Goal: Communication & Community: Ask a question

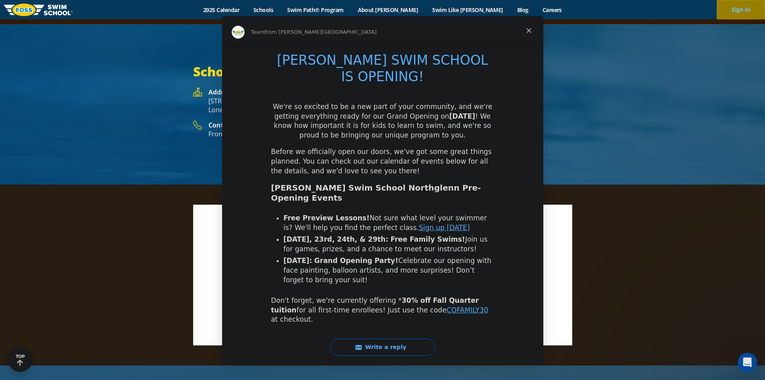
scroll to position [1205, 0]
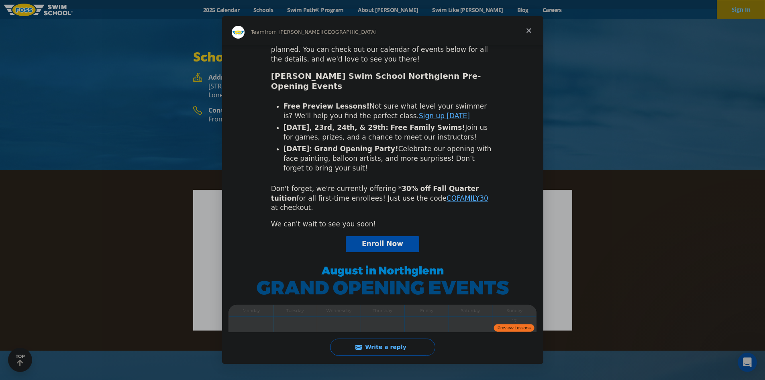
click at [528, 30] on span "Close" at bounding box center [529, 30] width 29 height 29
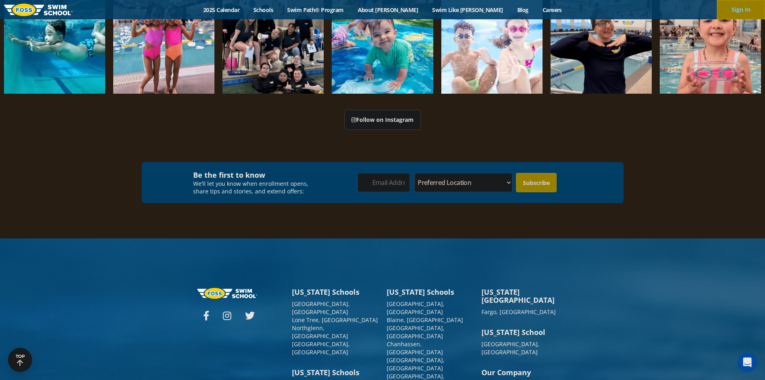
scroll to position [2783, 0]
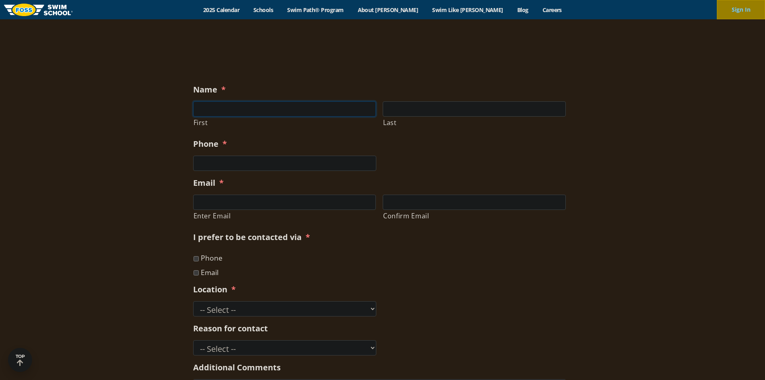
click at [250, 107] on input "First" at bounding box center [284, 108] width 183 height 15
type input "Tony"
type input "Camarda"
type input "7202060720"
type input "tcamarda@opoutdoor.com"
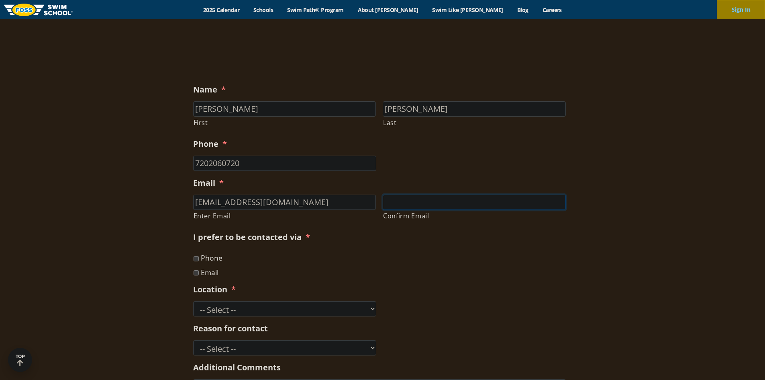
type input "tcamarda@opoutdoor.com"
type input "(720) 206-0720"
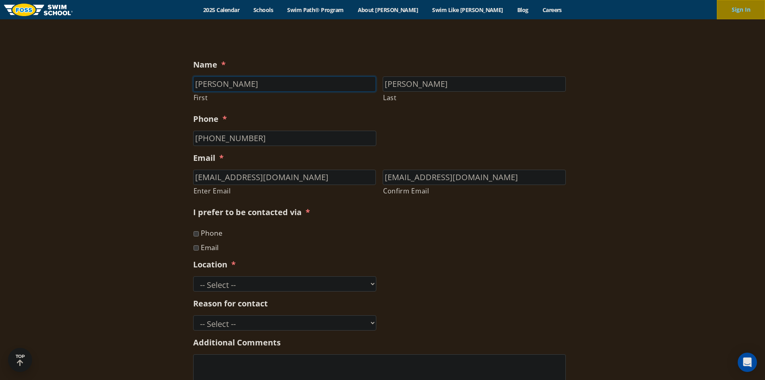
scroll to position [321, 0]
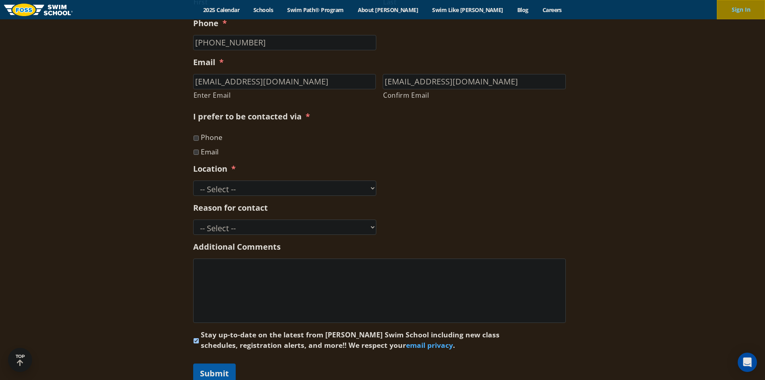
click at [196, 151] on input "Email" at bounding box center [196, 151] width 5 height 5
checkbox input "true"
click at [227, 184] on select "-- Select -- Ankeny, IA Apple Valley Blaine, MN Burnsville, MN Ballwin, MO Boli…" at bounding box center [284, 187] width 183 height 15
select select "NGL"
click at [193, 180] on select "-- Select -- Ankeny, IA Apple Valley Blaine, MN Burnsville, MN Ballwin, MO Boli…" at bounding box center [284, 187] width 183 height 15
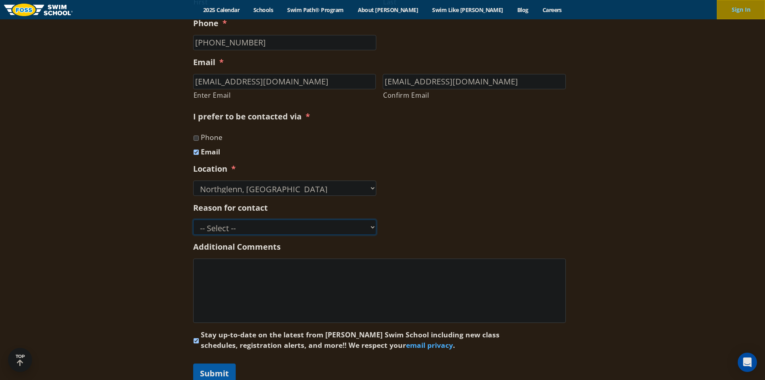
click at [268, 225] on select "-- Select -- Enrollment issue Program question What level is best for my child?…" at bounding box center [284, 226] width 183 height 15
select select "Marketing Partnership"
click at [193, 219] on select "-- Select -- Enrollment issue Program question What level is best for my child?…" at bounding box center [284, 226] width 183 height 15
click at [291, 277] on textarea "Additional Comments" at bounding box center [379, 290] width 373 height 64
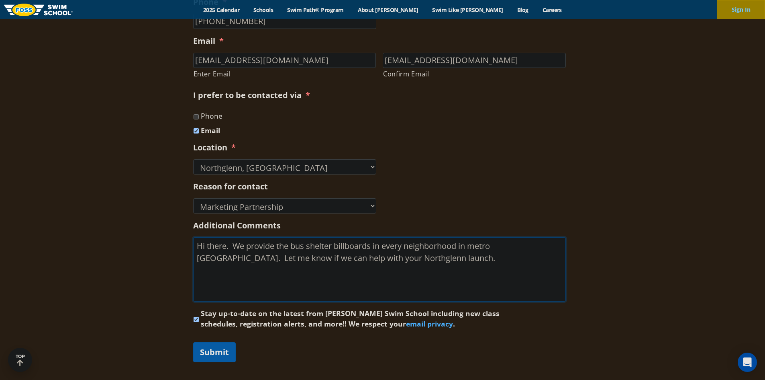
scroll to position [362, 0]
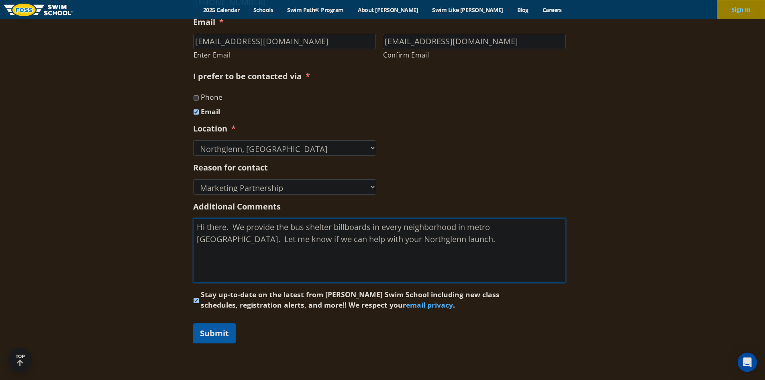
type textarea "Hi there. We provide the bus shelter billboards in every neighborhood in metro …"
click at [196, 298] on input "Stay up-to-date on the latest from Foss Swim School including new class schedul…" at bounding box center [196, 300] width 5 height 5
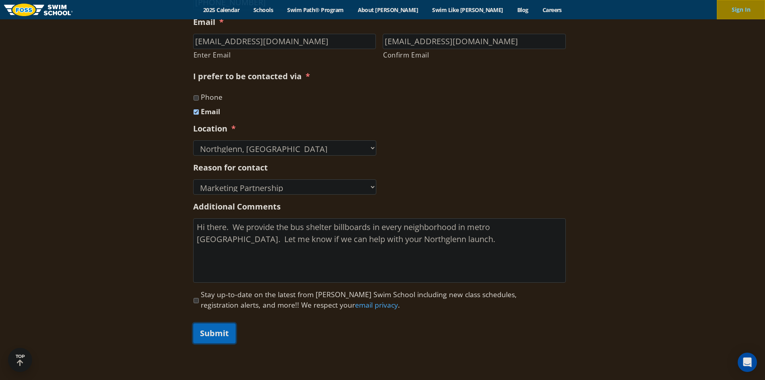
click at [208, 328] on input "Submit" at bounding box center [214, 333] width 43 height 20
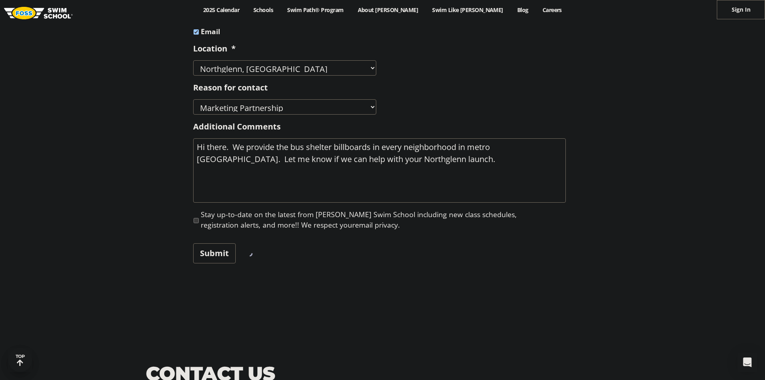
scroll to position [442, 0]
click at [195, 220] on input "Stay up-to-date on the latest from Foss Swim School including new class schedul…" at bounding box center [196, 219] width 5 height 5
checkbox input "true"
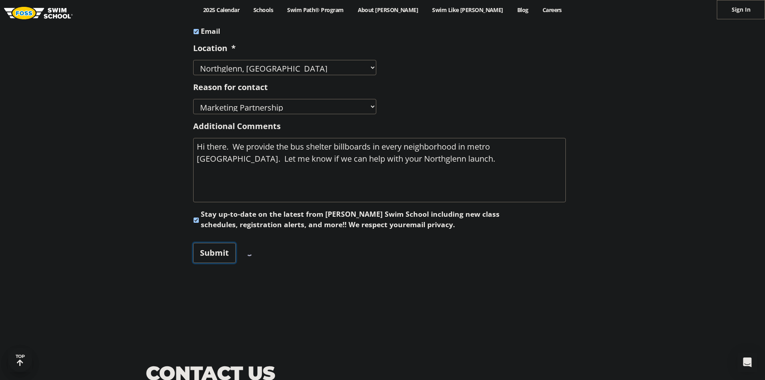
click at [210, 248] on input "Submit" at bounding box center [214, 253] width 43 height 20
